Goal: Task Accomplishment & Management: Manage account settings

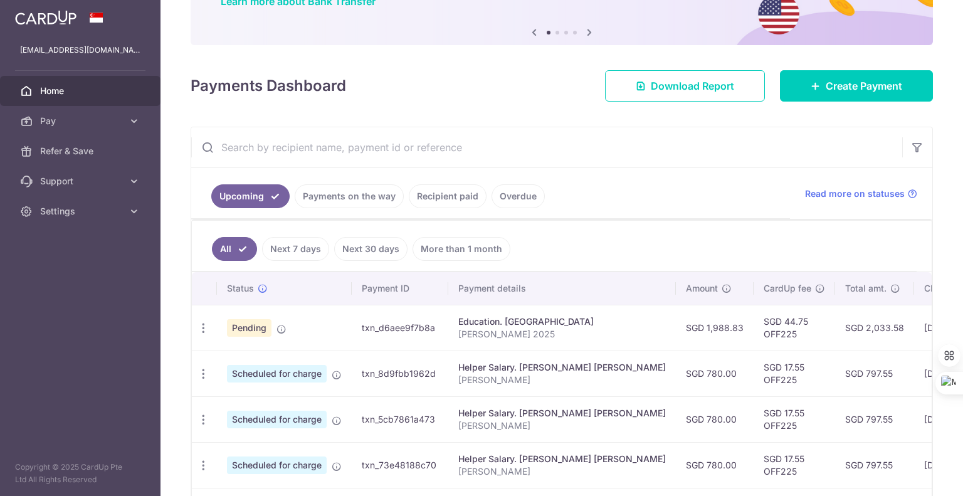
scroll to position [125, 0]
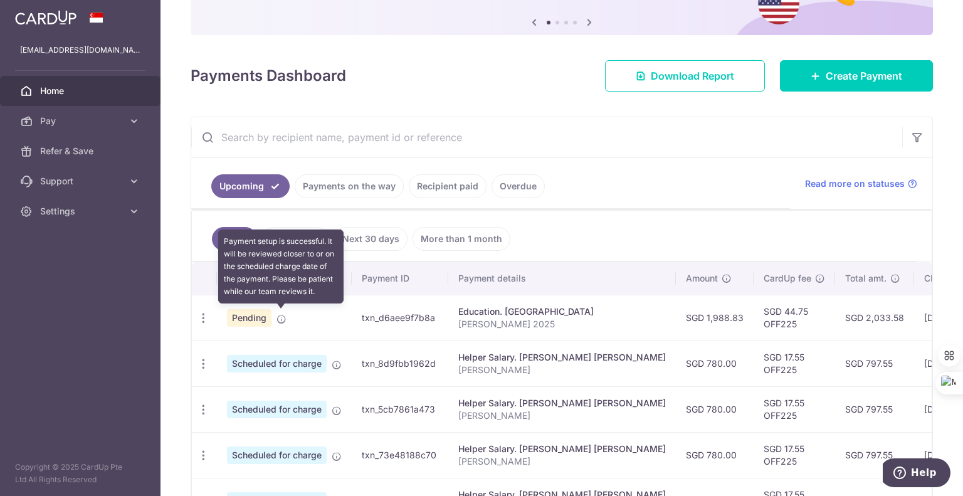
click at [280, 317] on icon at bounding box center [282, 319] width 10 height 10
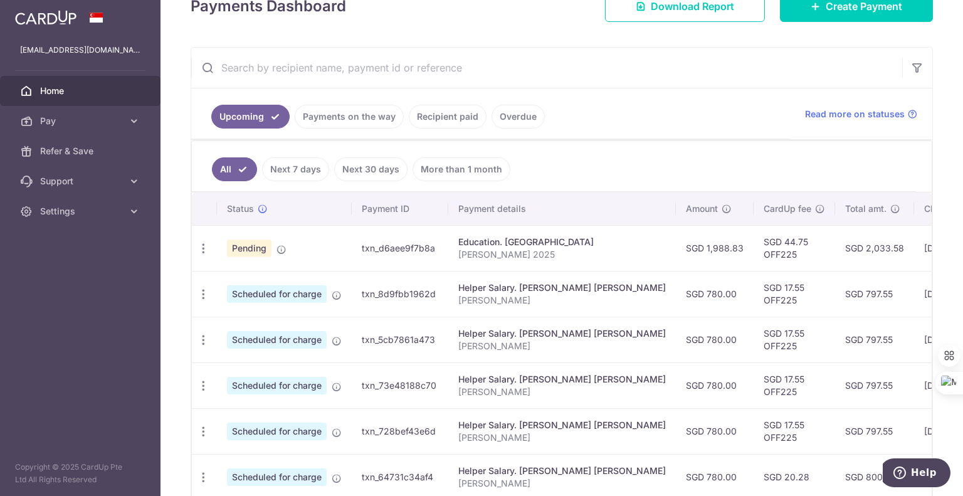
scroll to position [188, 0]
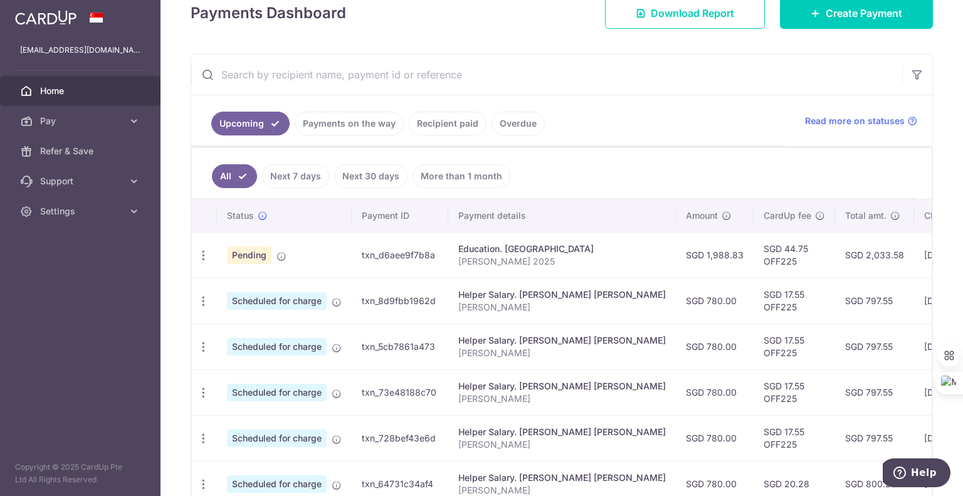
click at [497, 255] on p "[PERSON_NAME] 2025" at bounding box center [562, 261] width 208 height 13
click at [418, 250] on td "txn_d6aee9f7b8a" at bounding box center [400, 255] width 97 height 46
click at [419, 252] on td "txn_d6aee9f7b8a" at bounding box center [400, 255] width 97 height 46
click at [754, 253] on td "SGD 44.75 OFF225" at bounding box center [795, 255] width 82 height 46
click at [754, 252] on td "SGD 44.75 OFF225" at bounding box center [795, 255] width 82 height 46
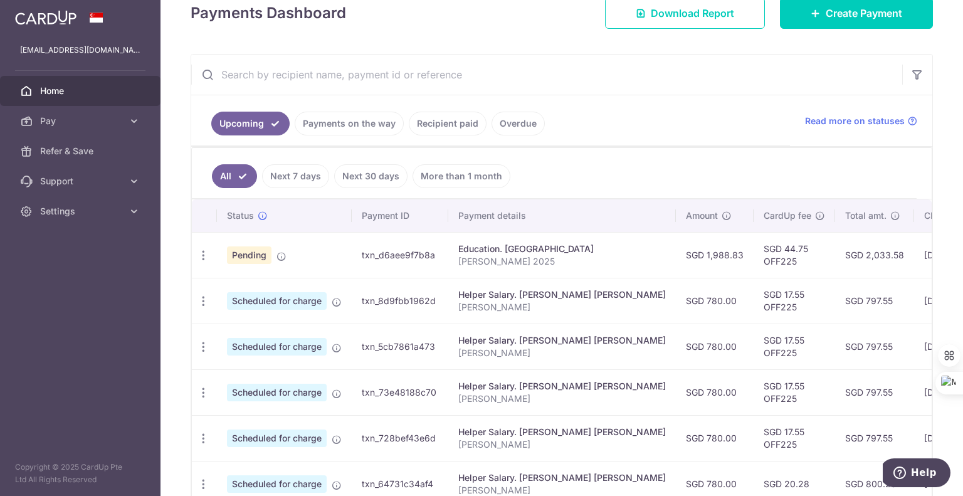
click at [835, 250] on td "SGD 2,033.58" at bounding box center [874, 255] width 79 height 46
drag, startPoint x: 802, startPoint y: 251, endPoint x: 879, endPoint y: 253, distance: 77.2
click at [835, 251] on td "SGD 2,033.58" at bounding box center [874, 255] width 79 height 46
click at [914, 255] on td "[DATE]" at bounding box center [956, 255] width 85 height 46
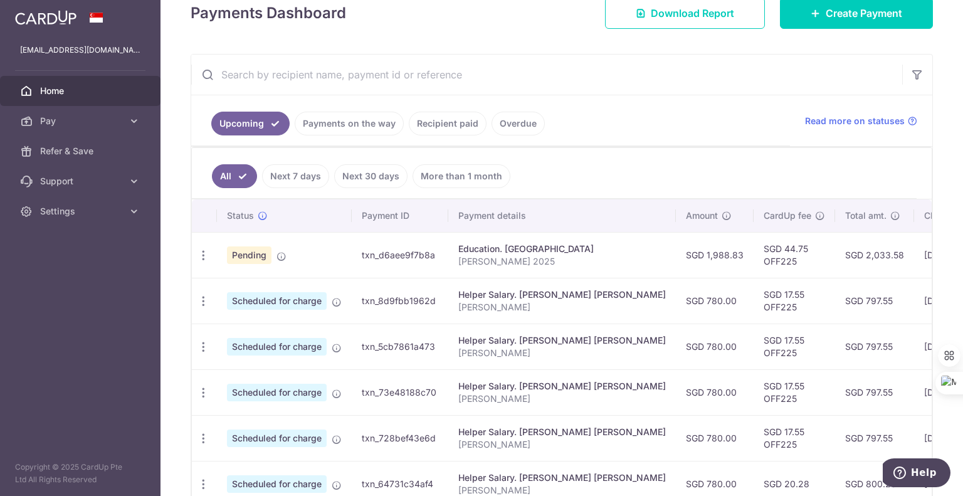
click at [238, 249] on span "Pending" at bounding box center [249, 255] width 45 height 18
click at [240, 247] on span "Pending" at bounding box center [249, 255] width 45 height 18
click at [240, 248] on span "Pending" at bounding box center [249, 255] width 45 height 18
click at [410, 258] on td "txn_d6aee9f7b8a" at bounding box center [400, 255] width 97 height 46
click at [198, 250] on icon "button" at bounding box center [203, 255] width 13 height 13
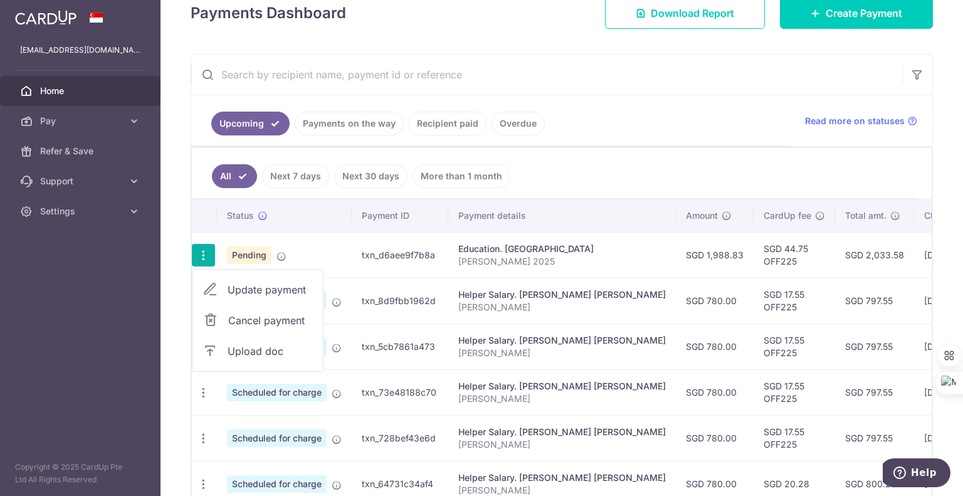
click at [261, 287] on span "Update payment" at bounding box center [270, 289] width 85 height 15
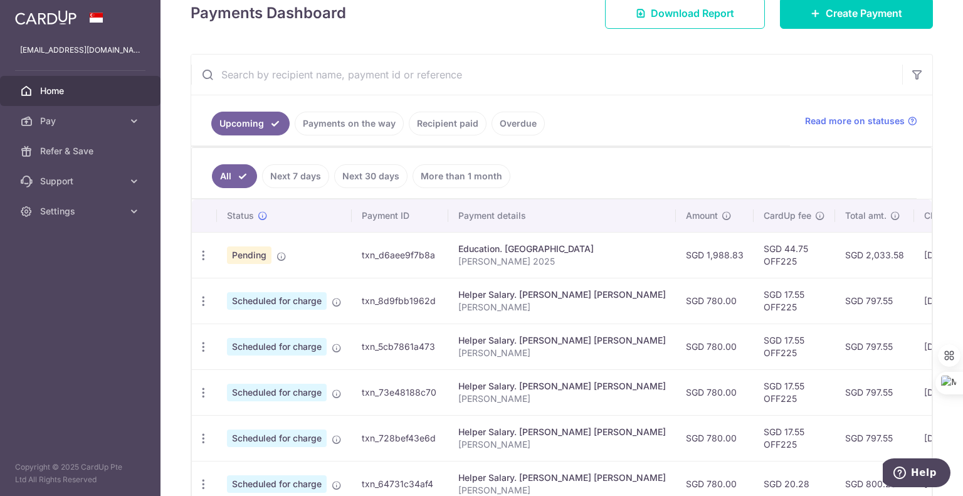
click at [248, 255] on span "Pending" at bounding box center [249, 255] width 45 height 18
click at [198, 249] on icon "button" at bounding box center [203, 255] width 13 height 13
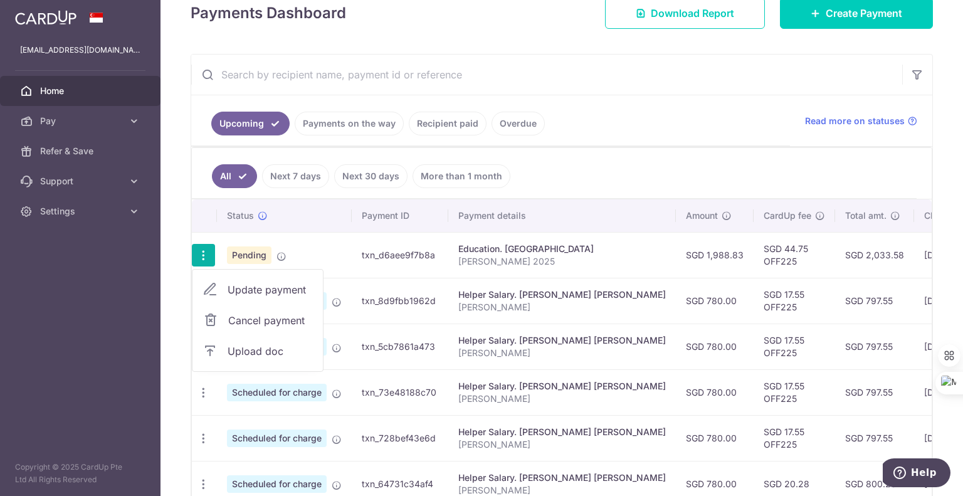
click at [272, 283] on span "Update payment" at bounding box center [270, 289] width 85 height 15
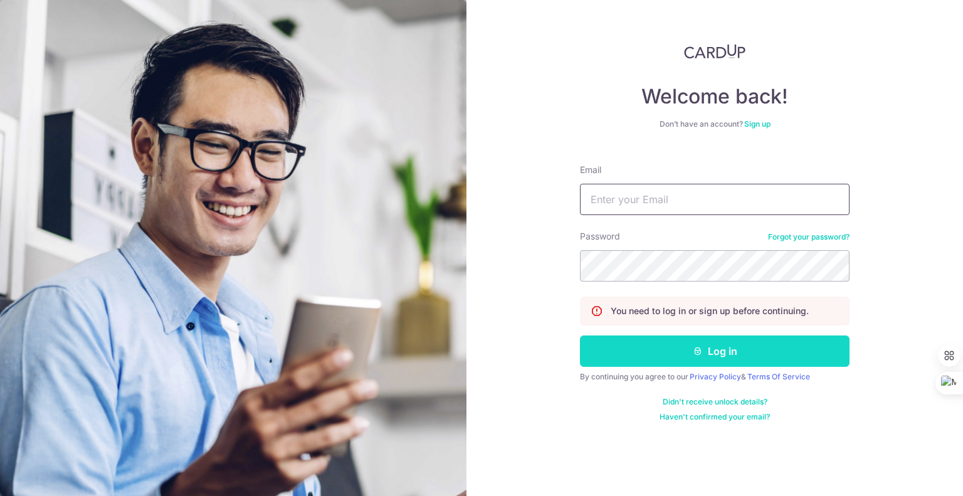
type input "[EMAIL_ADDRESS][DOMAIN_NAME]"
click at [701, 347] on icon "submit" at bounding box center [698, 351] width 10 height 10
click at [721, 346] on button "Log in" at bounding box center [715, 351] width 270 height 31
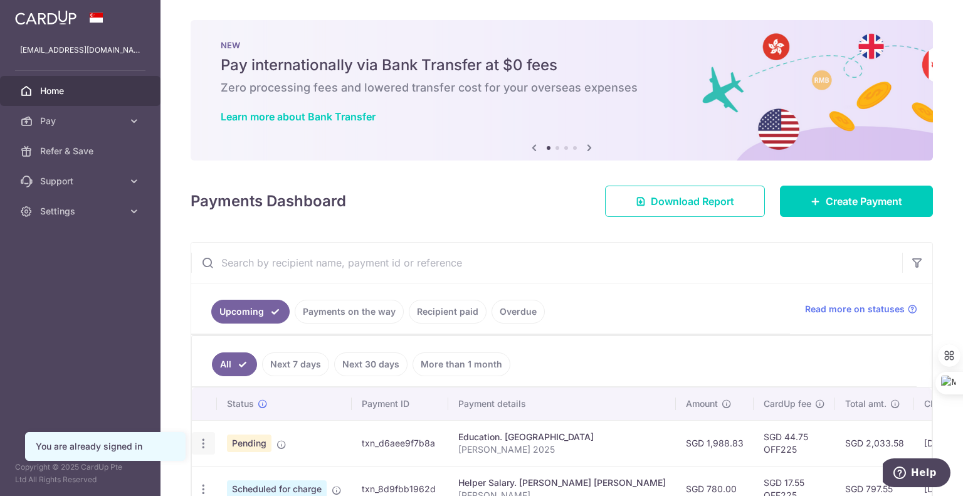
click at [199, 442] on icon "button" at bounding box center [203, 443] width 13 height 13
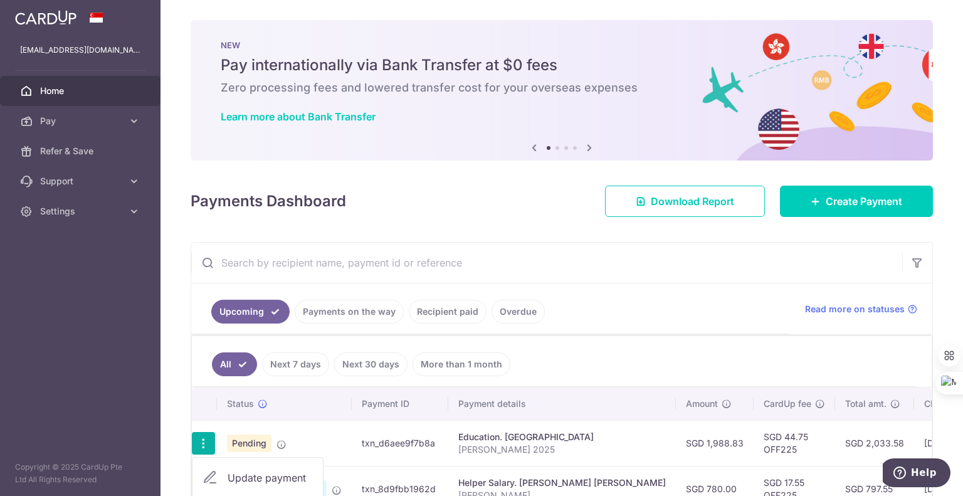
click at [266, 477] on span "Update payment" at bounding box center [270, 477] width 85 height 15
radio input "true"
type input "1,988.83"
type input "[DATE]"
type input "[PERSON_NAME] 2025"
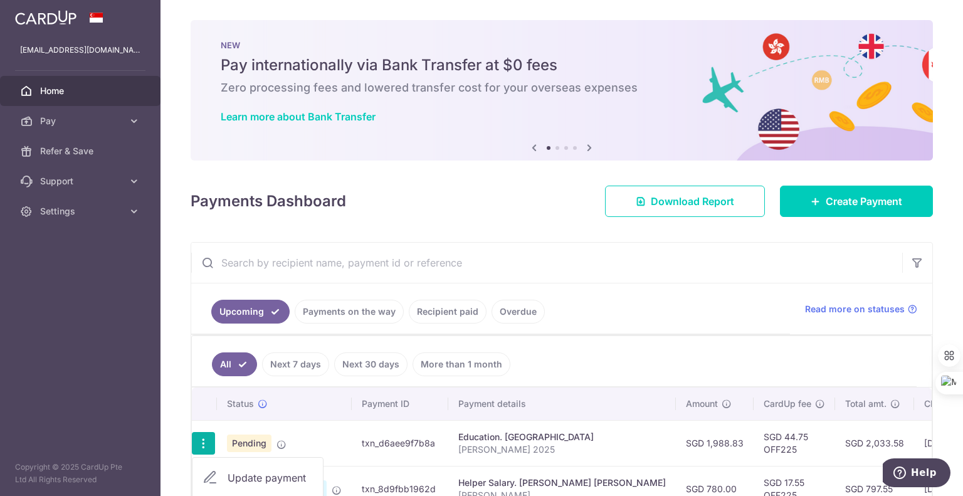
type input "OFF225"
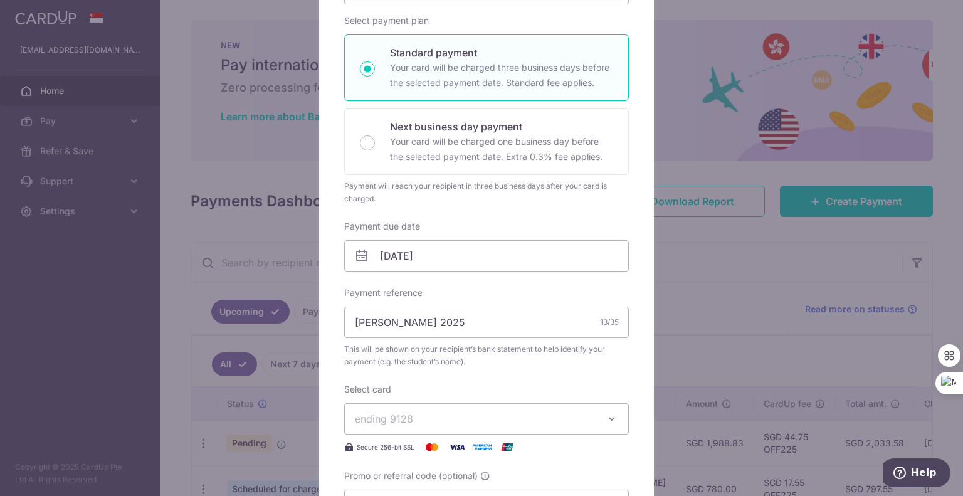
scroll to position [439, 0]
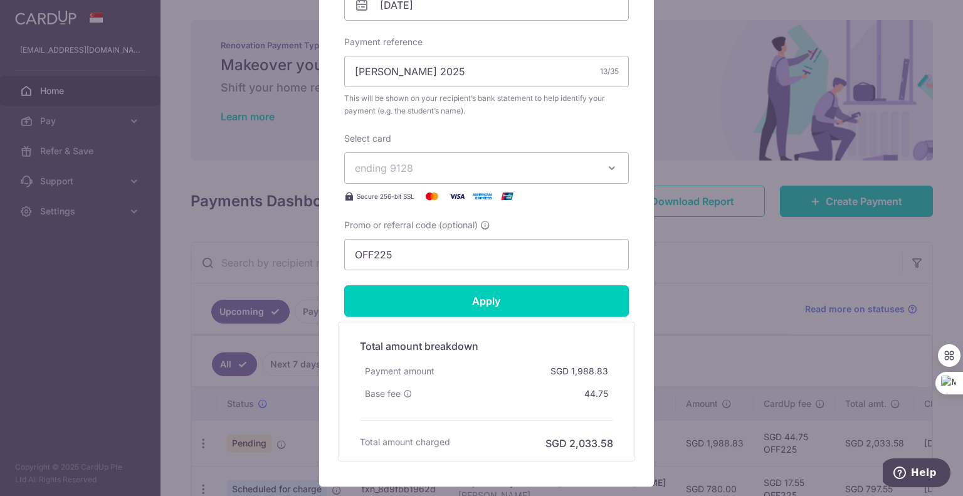
click at [733, 248] on div "Edit payment By clicking apply, you will make changes to all payments to NTU sc…" at bounding box center [481, 248] width 963 height 496
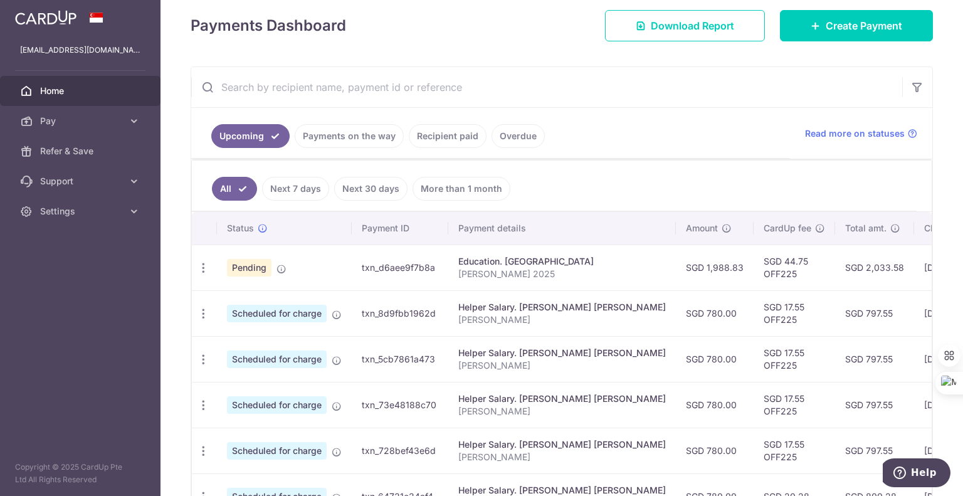
scroll to position [251, 0]
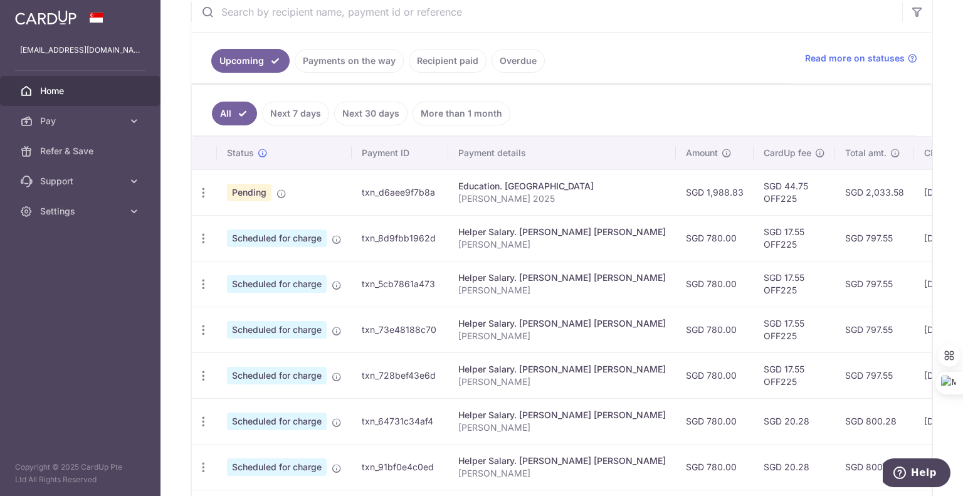
click at [40, 21] on img at bounding box center [45, 17] width 61 height 15
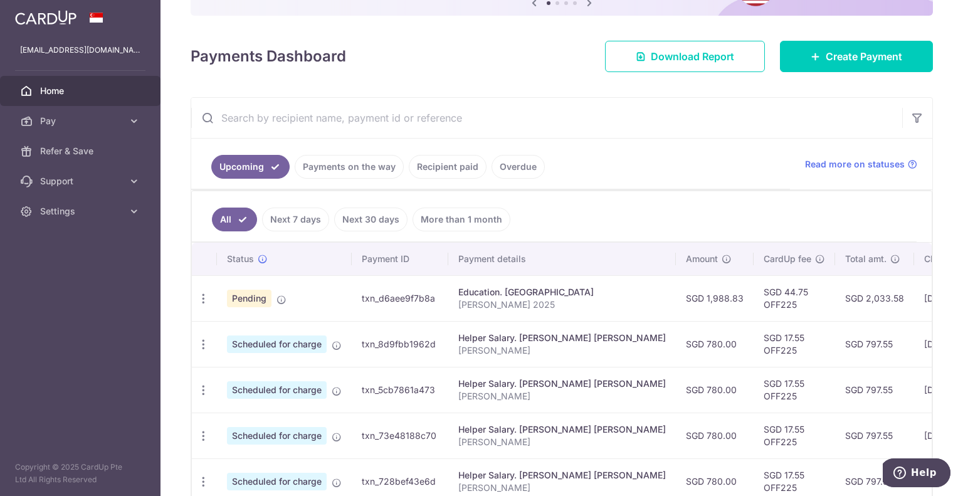
scroll to position [63, 0]
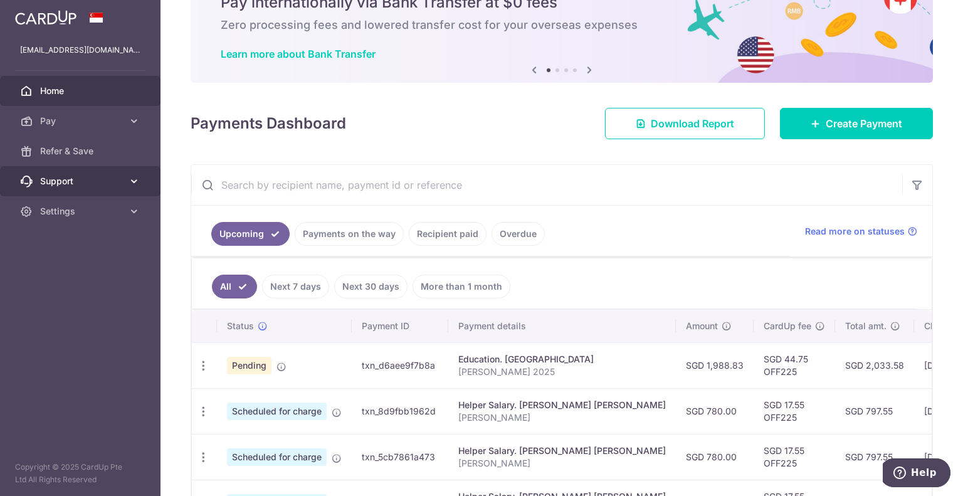
click at [129, 182] on icon at bounding box center [134, 181] width 13 height 13
click at [78, 356] on aside "sparkler88@gmail.com Home Pay Payments Recipients Cards Refer & Save Support FA…" at bounding box center [80, 248] width 161 height 496
click at [201, 359] on icon "button" at bounding box center [203, 365] width 13 height 13
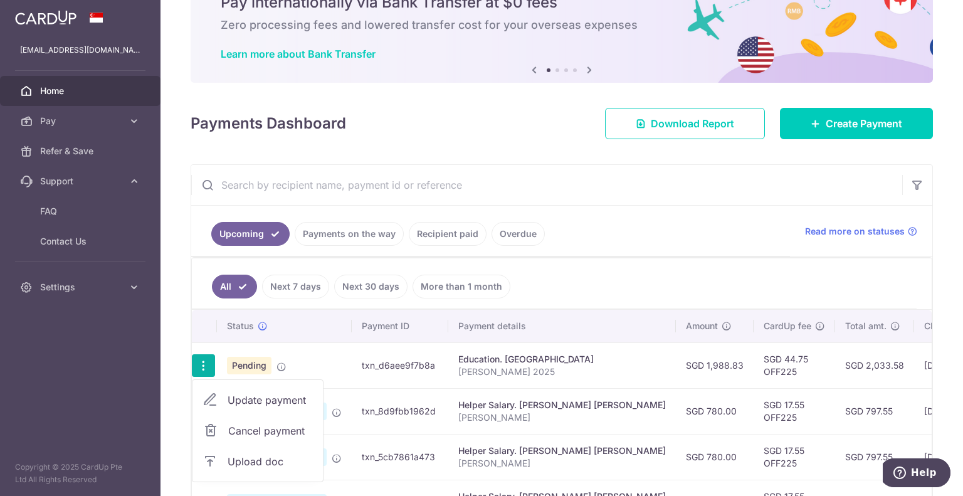
click at [262, 456] on span "Upload doc" at bounding box center [270, 461] width 85 height 15
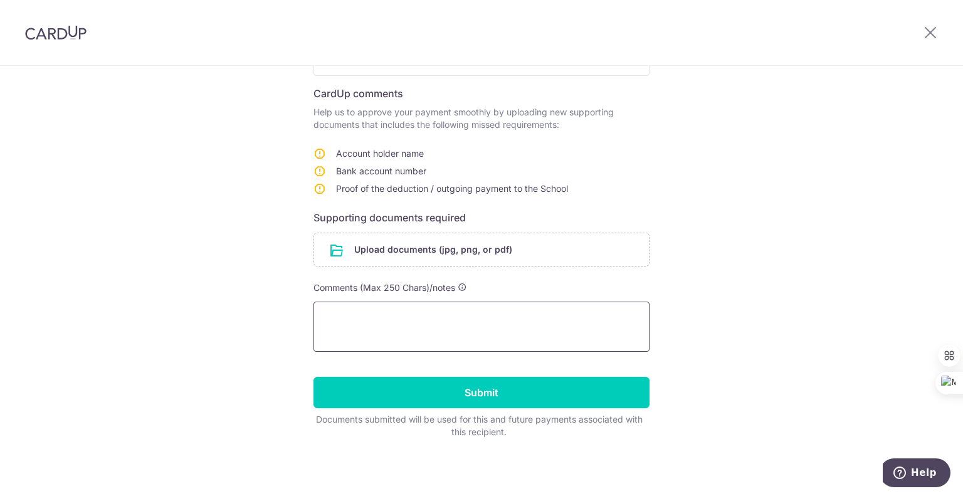
scroll to position [127, 0]
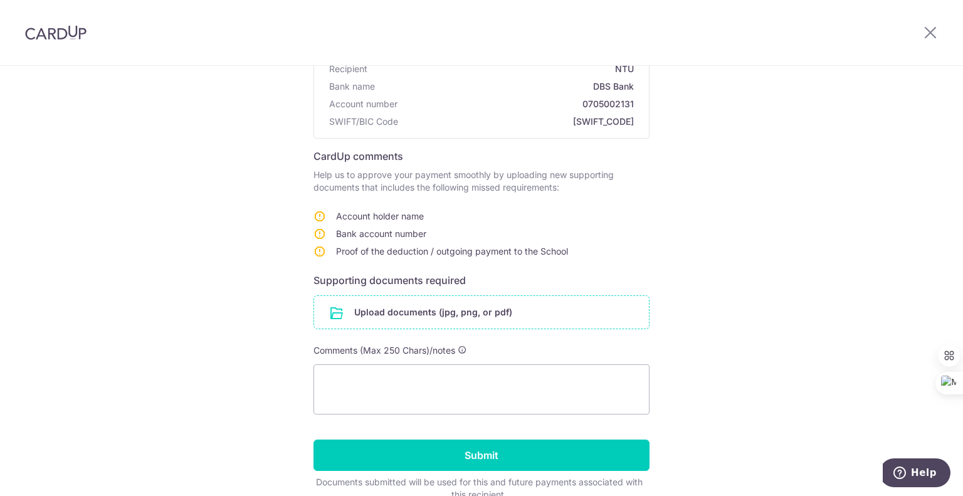
click at [449, 314] on input "file" at bounding box center [481, 312] width 335 height 33
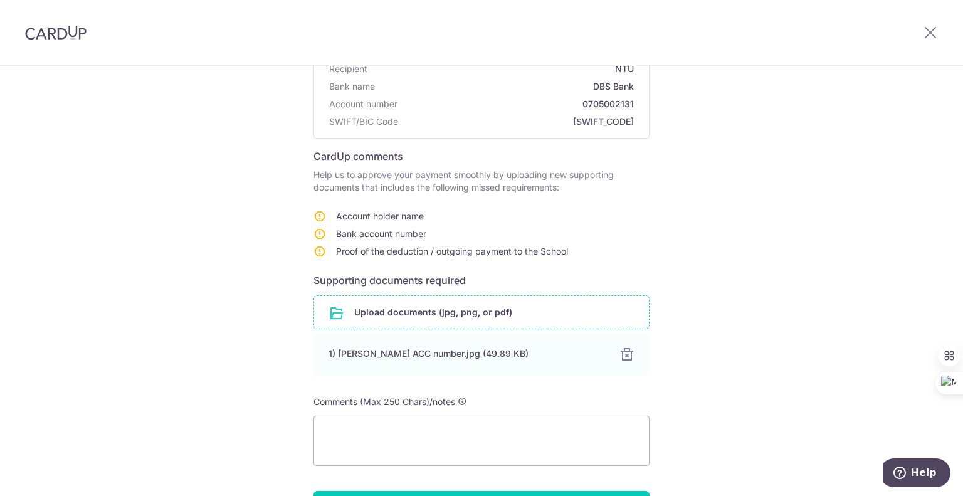
click at [780, 233] on div "Help us verify your payment Recipient details Recipient NTU Bank name DBS Bank …" at bounding box center [481, 275] width 963 height 672
click at [434, 308] on input "file" at bounding box center [481, 312] width 335 height 33
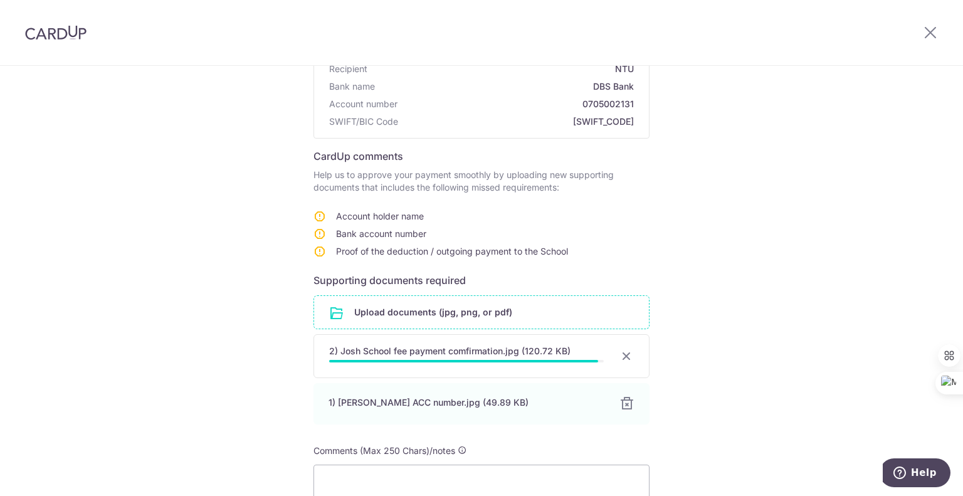
click at [767, 272] on div "Help us verify your payment Recipient details Recipient NTU Bank name DBS Bank …" at bounding box center [481, 299] width 963 height 721
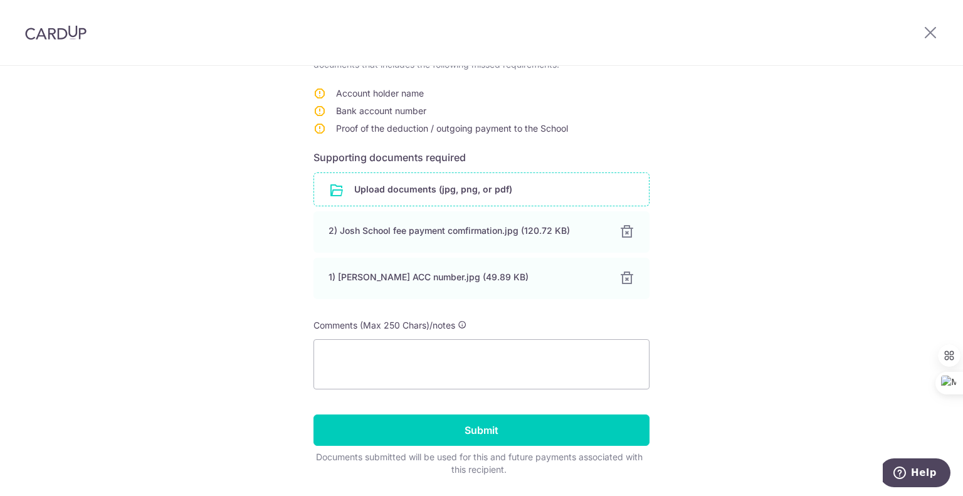
scroll to position [287, 0]
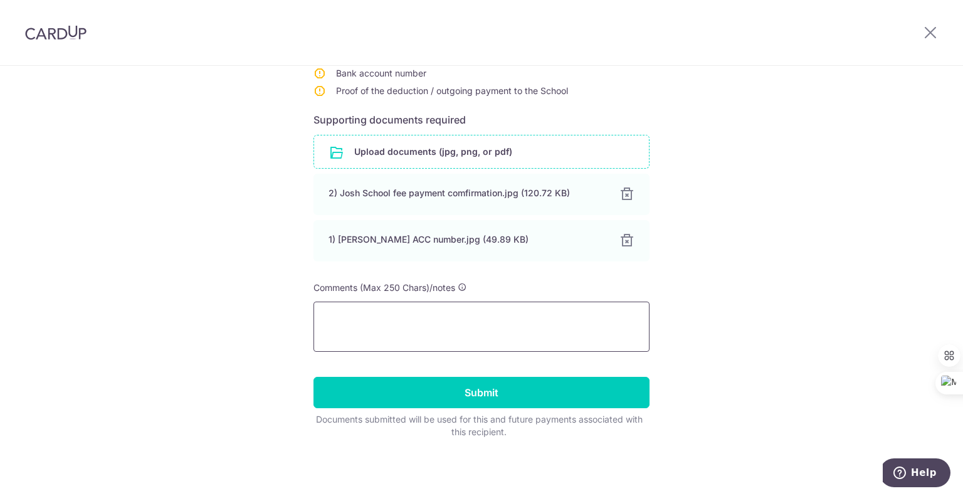
click at [479, 320] on textarea at bounding box center [482, 327] width 336 height 50
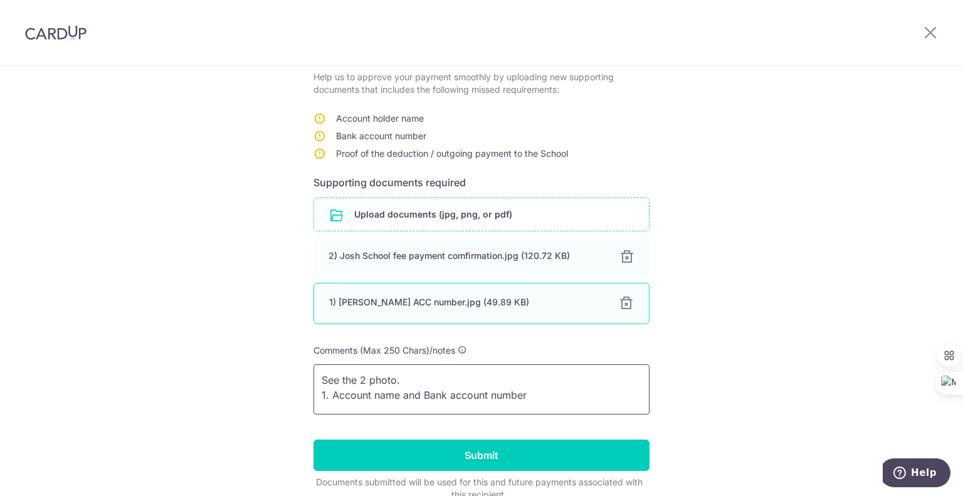
scroll to position [2, 0]
type textarea "See the 2 photo. 1. Account name and Bank account number 2. Proof of payment"
click at [756, 318] on div "Help us verify your payment Recipient details Recipient NTU Bank name DBS Bank …" at bounding box center [481, 200] width 963 height 719
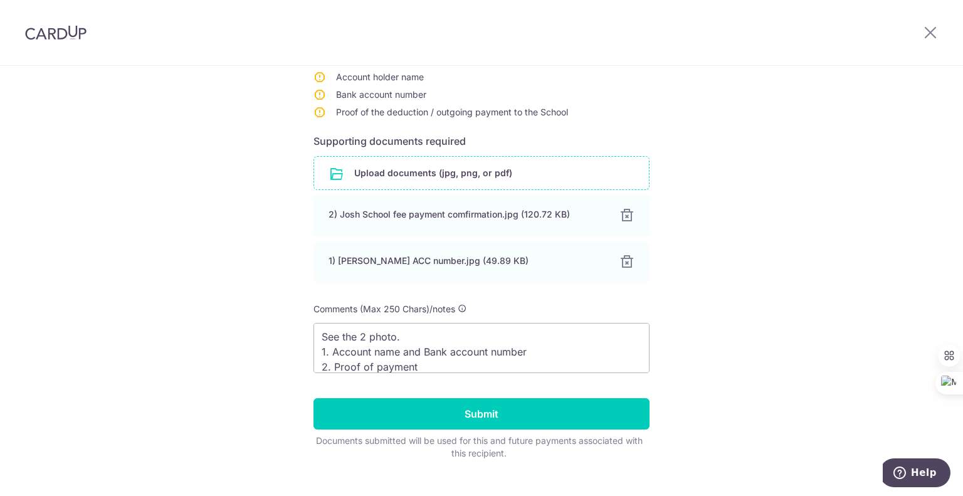
scroll to position [287, 0]
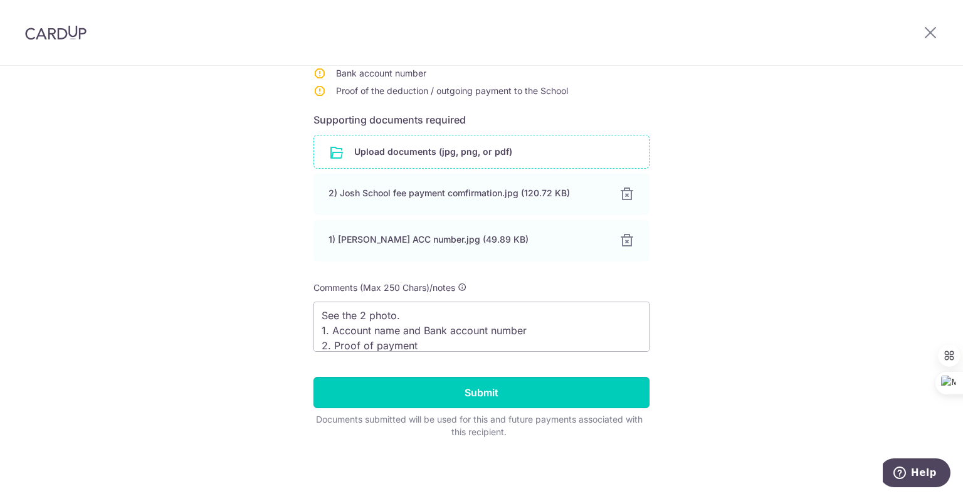
click at [475, 395] on input "Submit" at bounding box center [482, 392] width 336 height 31
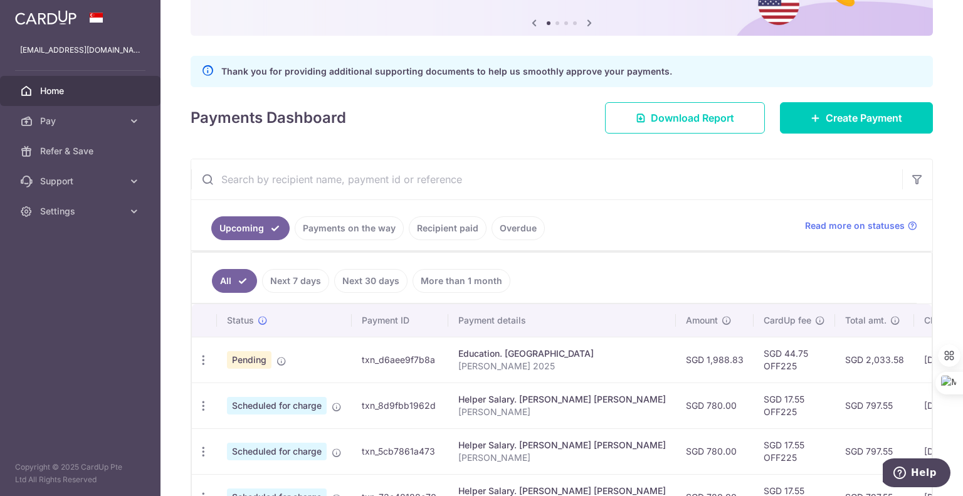
scroll to position [125, 0]
click at [205, 356] on icon "button" at bounding box center [203, 359] width 13 height 13
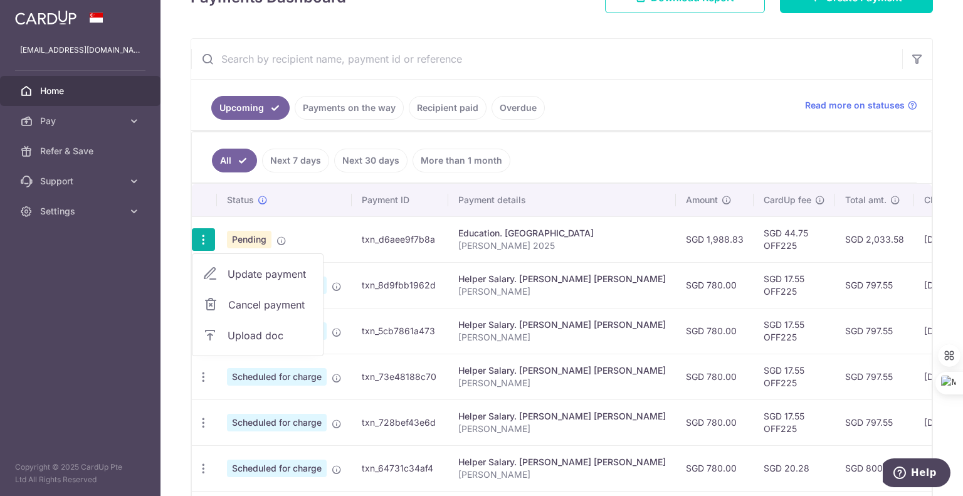
scroll to position [251, 0]
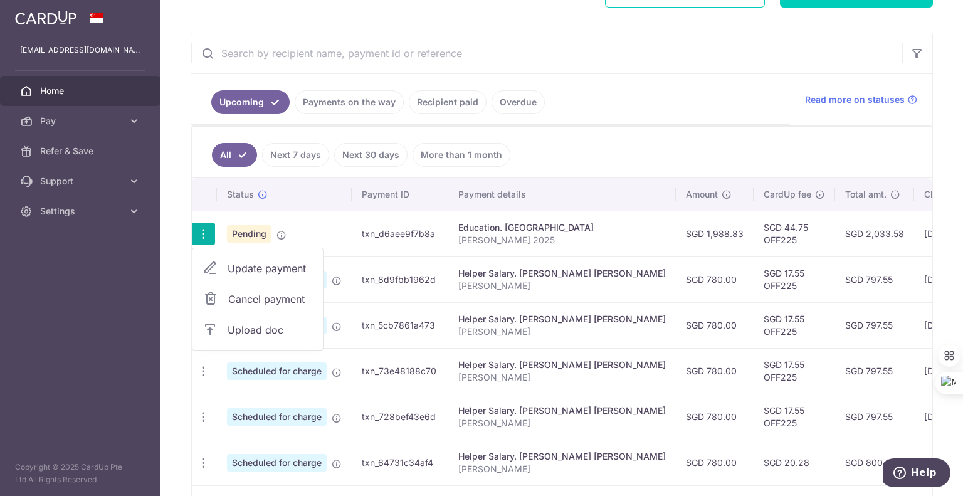
click at [632, 146] on ul "All Next 7 days Next 30 days More than 1 month" at bounding box center [554, 152] width 725 height 51
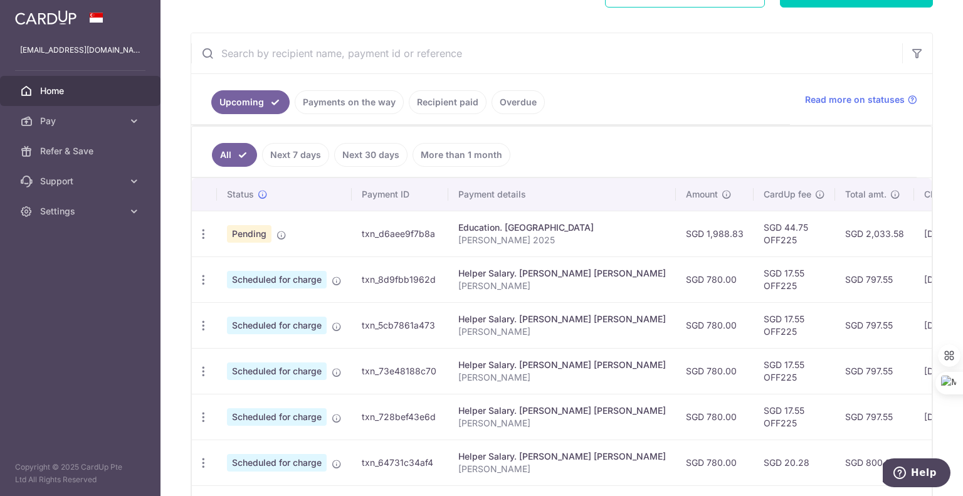
click at [69, 90] on span "Home" at bounding box center [81, 91] width 83 height 13
